Goal: Task Accomplishment & Management: Use online tool/utility

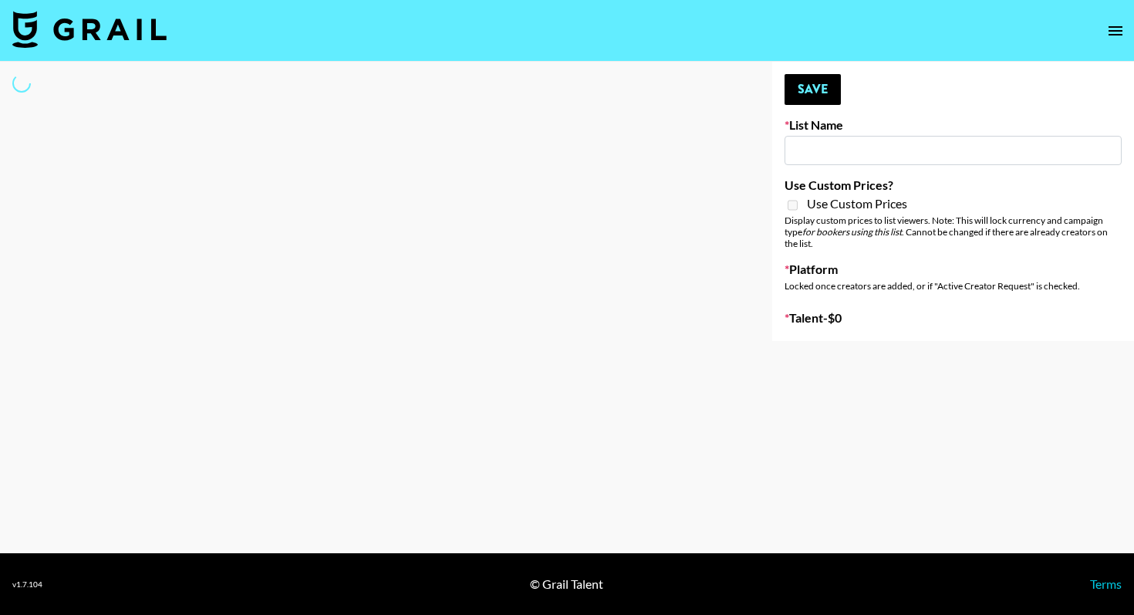
type input "EDM List"
select select "Song"
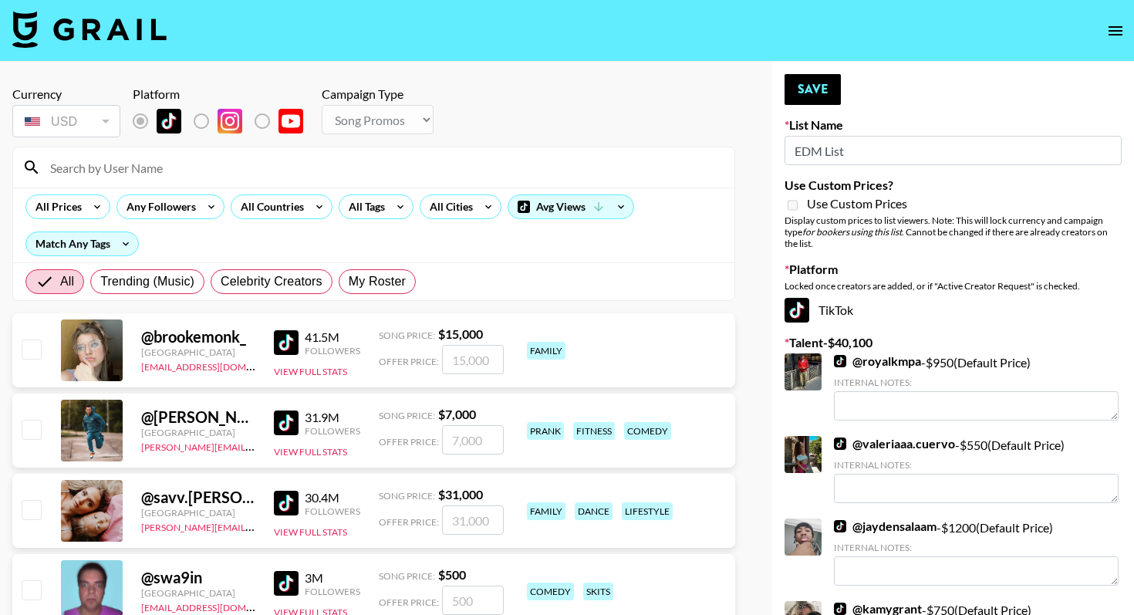
click at [216, 161] on input at bounding box center [383, 167] width 684 height 25
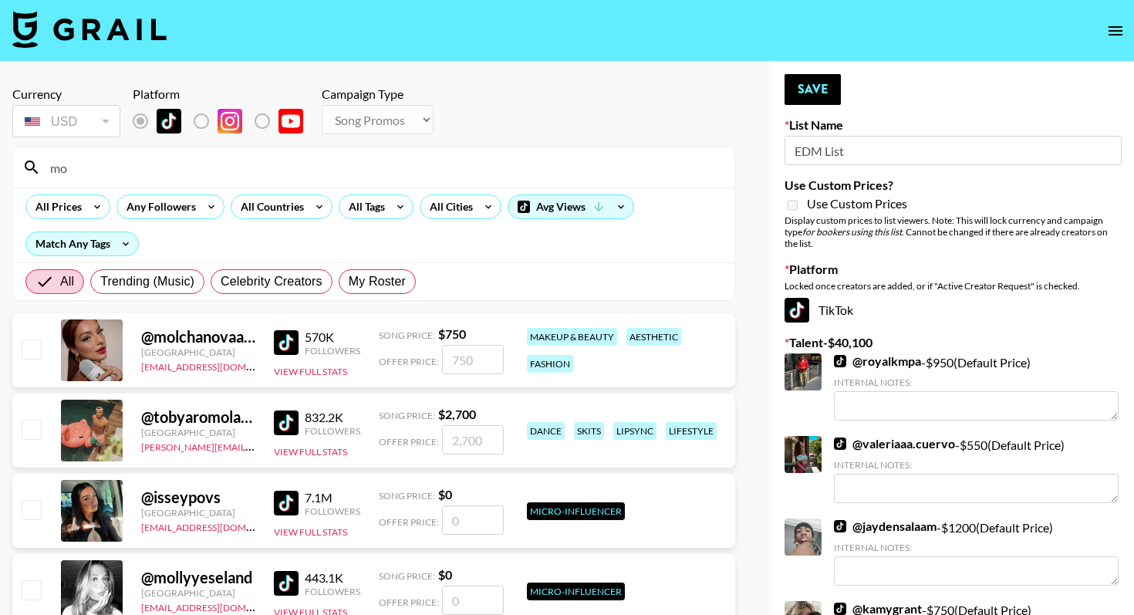
type input "m"
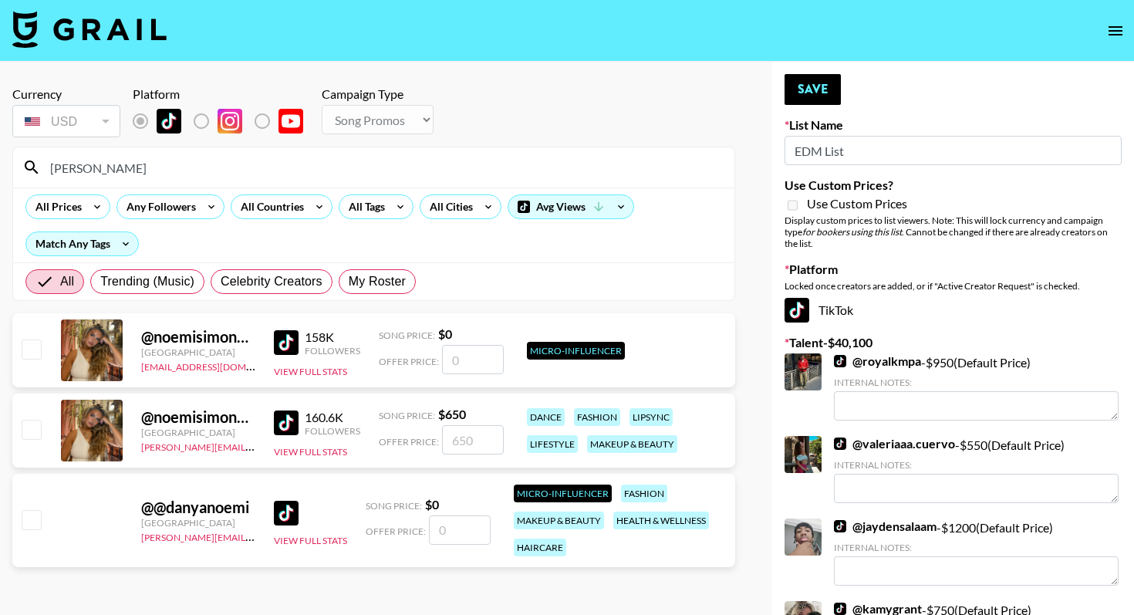
type input "[PERSON_NAME]"
click at [38, 428] on input "checkbox" at bounding box center [31, 429] width 19 height 19
checkbox input "true"
type input "650"
click at [817, 94] on button "Save" at bounding box center [813, 89] width 56 height 31
